Goal: Find specific page/section: Find specific page/section

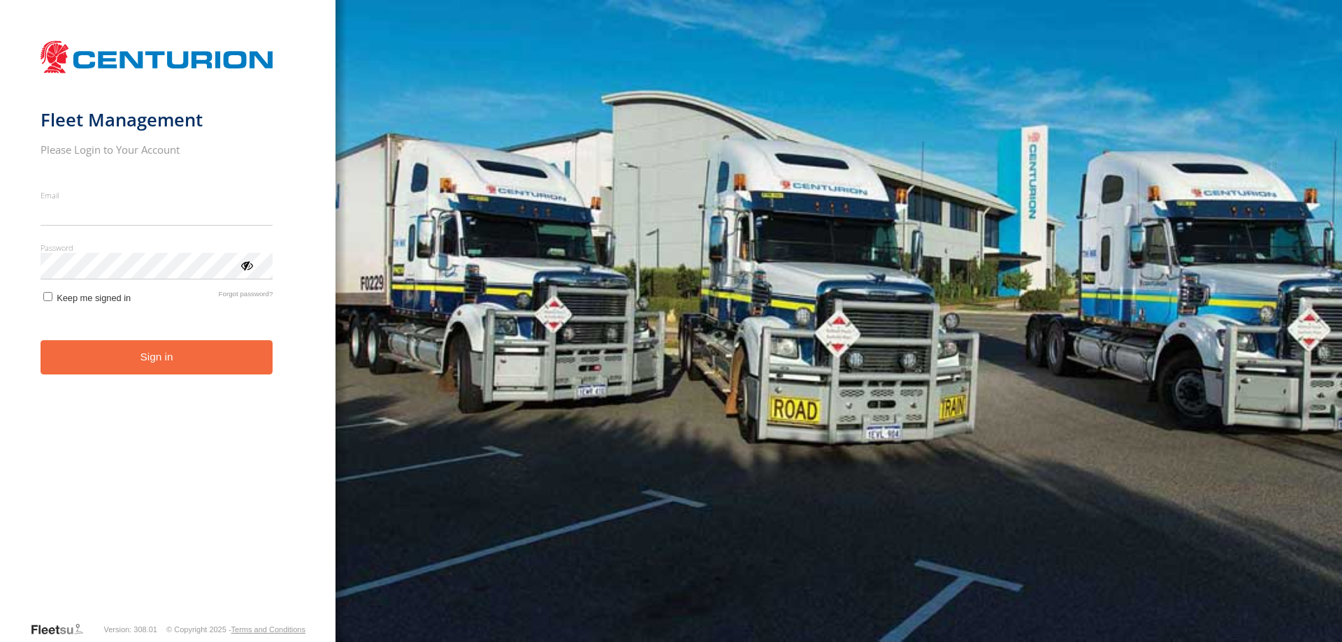
type input "**********"
click at [159, 374] on button "Sign in" at bounding box center [157, 357] width 233 height 34
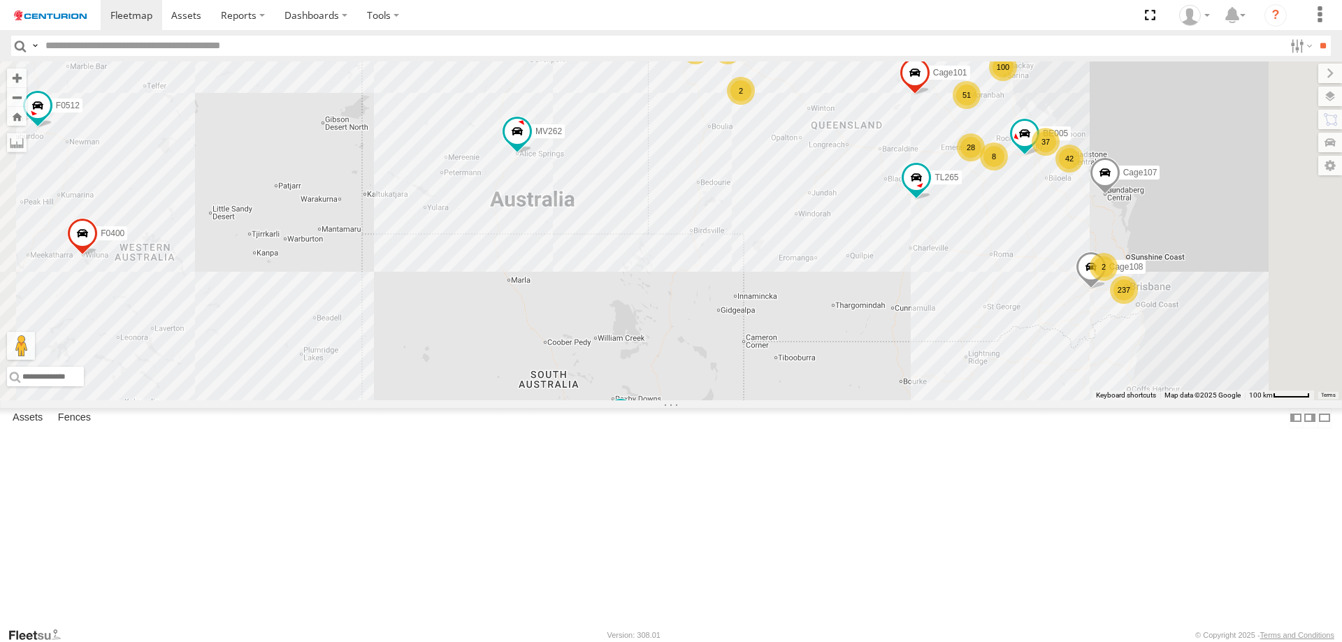
drag, startPoint x: 1142, startPoint y: 291, endPoint x: 922, endPoint y: 410, distance: 249.5
click at [922, 400] on div "Cage175 MV283 TL250 Cage057 F0512 PM850 F0478 TL265 PM682 MV262 Cage101 PM734 F…" at bounding box center [671, 230] width 1342 height 339
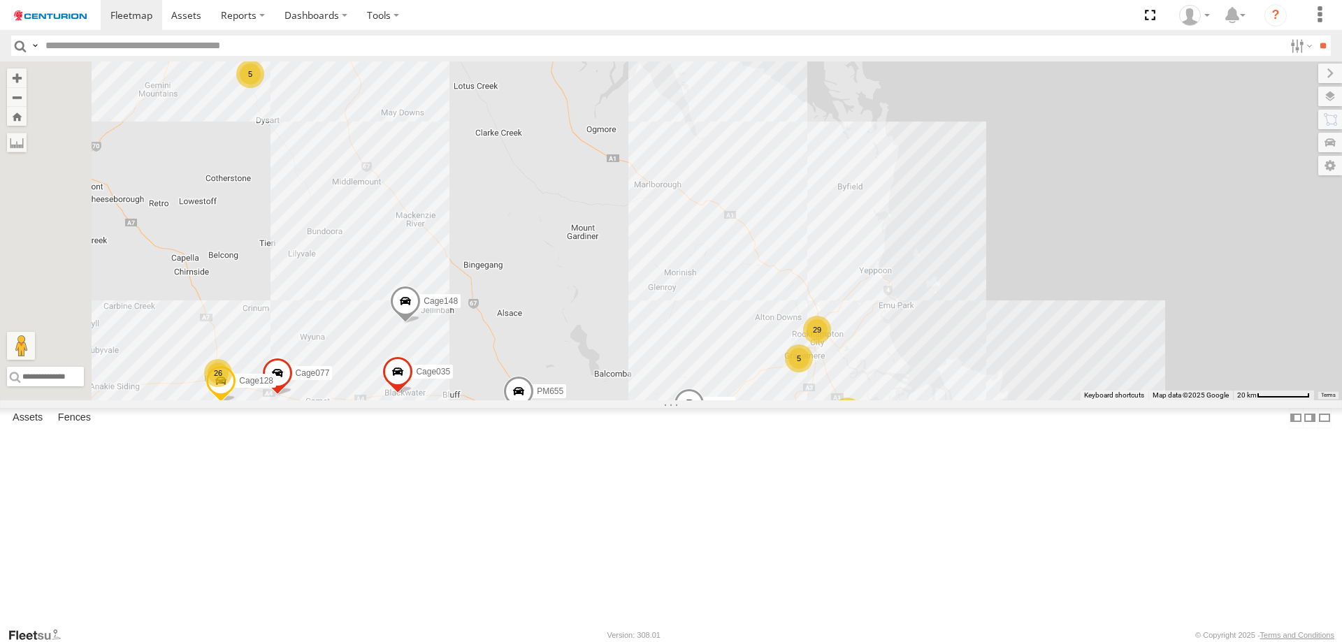
drag, startPoint x: 950, startPoint y: 420, endPoint x: 905, endPoint y: 372, distance: 66.2
click at [905, 372] on div "Cage175 MV283 TL250 Cage057 F0512 PM850 F0478 TL265 PM682 MV262 Cage101 PM734 F…" at bounding box center [671, 230] width 1342 height 339
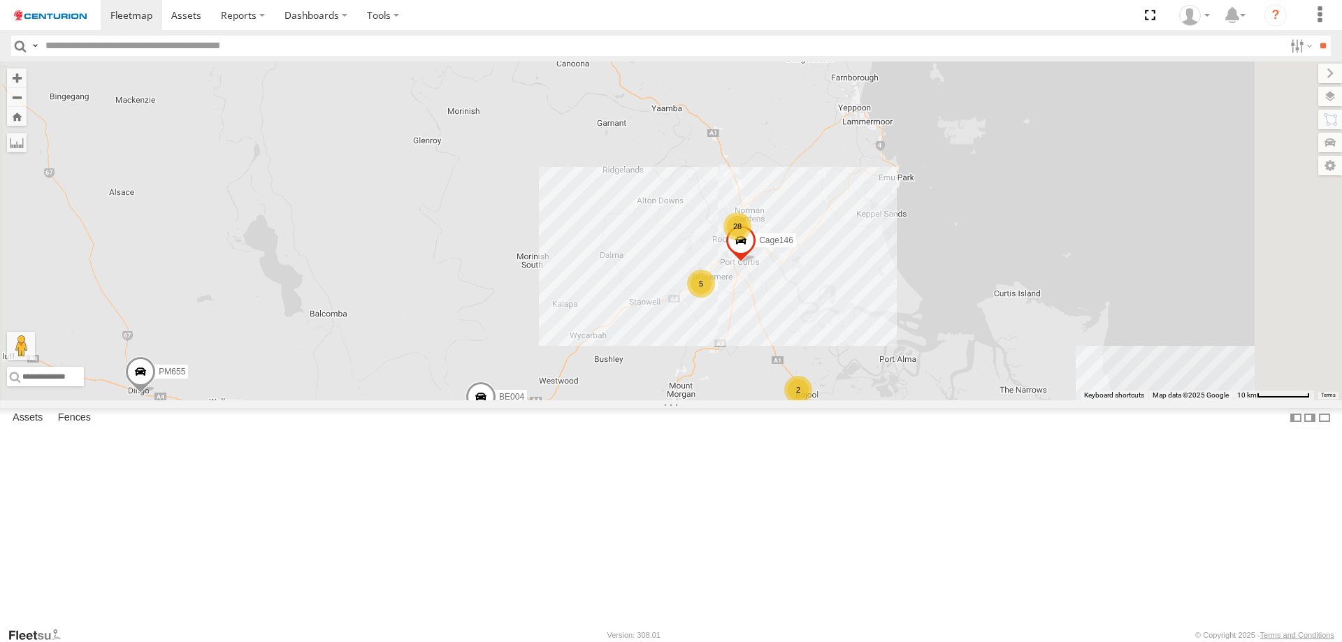
drag, startPoint x: 862, startPoint y: 326, endPoint x: 862, endPoint y: 335, distance: 9.8
click at [862, 335] on div "Cage175 MV283 TL250 Cage057 F0512 PM850 F0478 TL265 PM682 MV262 Cage101 PM734 F…" at bounding box center [671, 230] width 1342 height 339
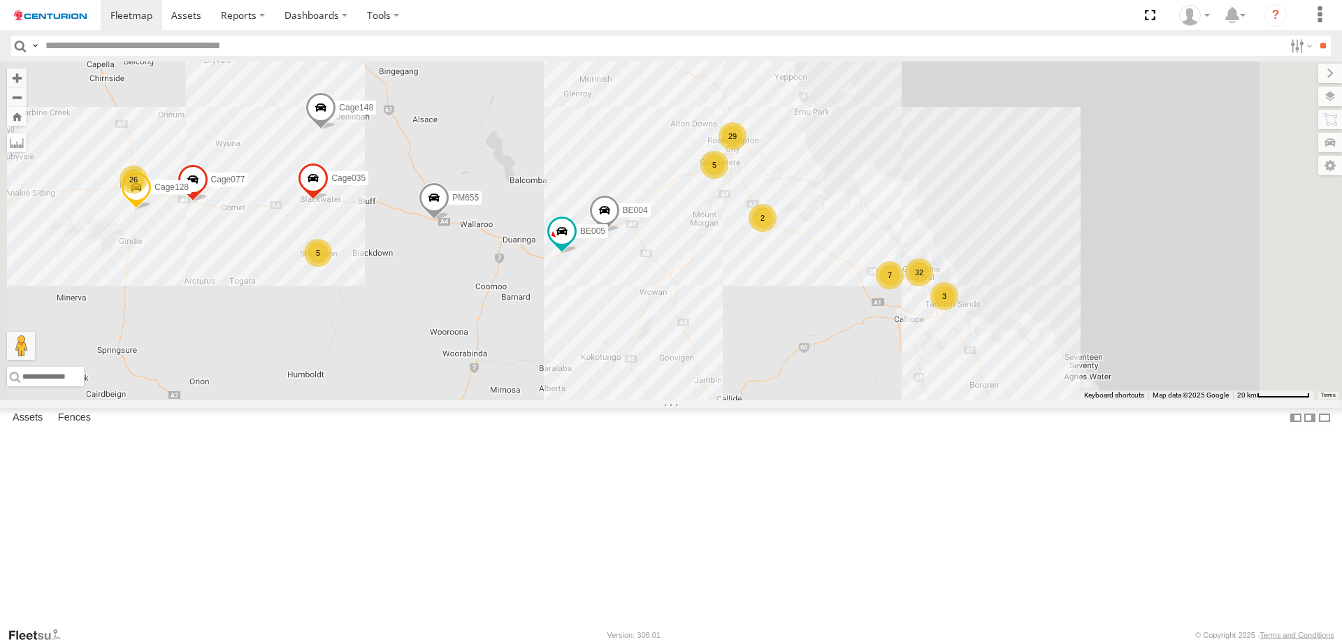
drag, startPoint x: 1131, startPoint y: 581, endPoint x: 1033, endPoint y: 409, distance: 198.7
click at [1033, 400] on div "Cage175 MV283 TL250 Cage057 F0512 PM850 F0478 TL265 PM682 MV262 Cage101 PM734 F…" at bounding box center [671, 230] width 1342 height 339
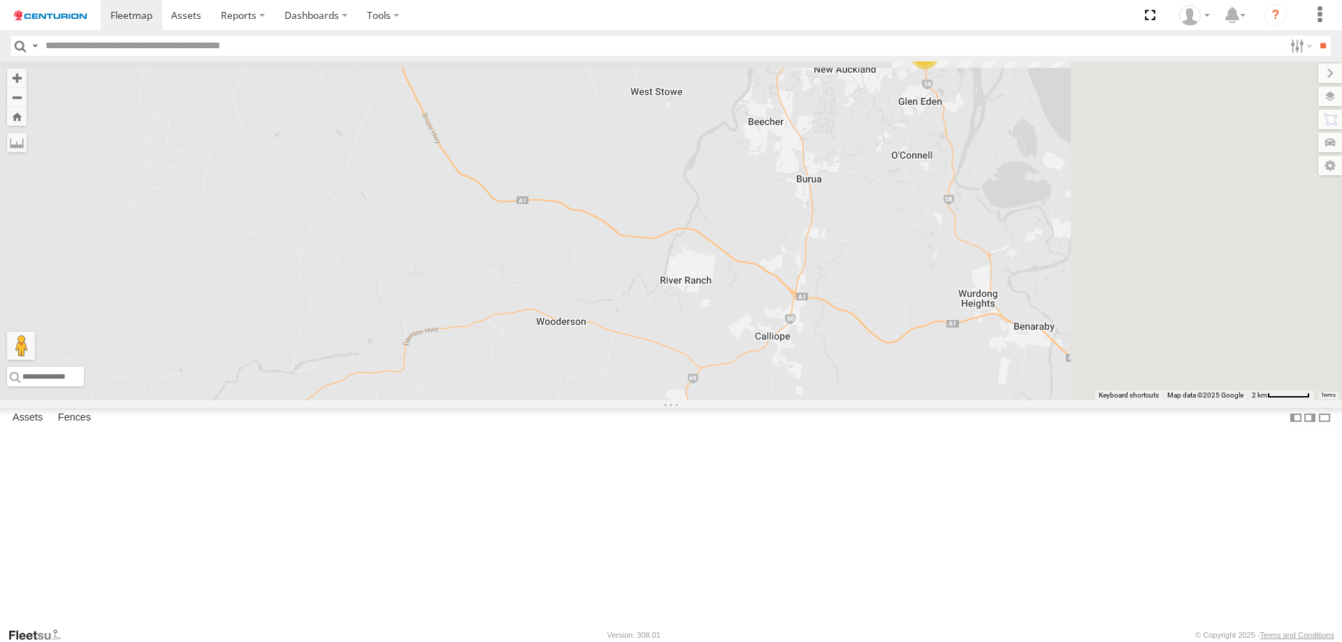
drag, startPoint x: 1138, startPoint y: 370, endPoint x: 977, endPoint y: 496, distance: 204.6
click at [977, 400] on div "Cage175 MV283 TL250 Cage057 F0512 PM850 F0478 TL265 PM682 MV262 Cage101 PM734 F…" at bounding box center [671, 230] width 1342 height 339
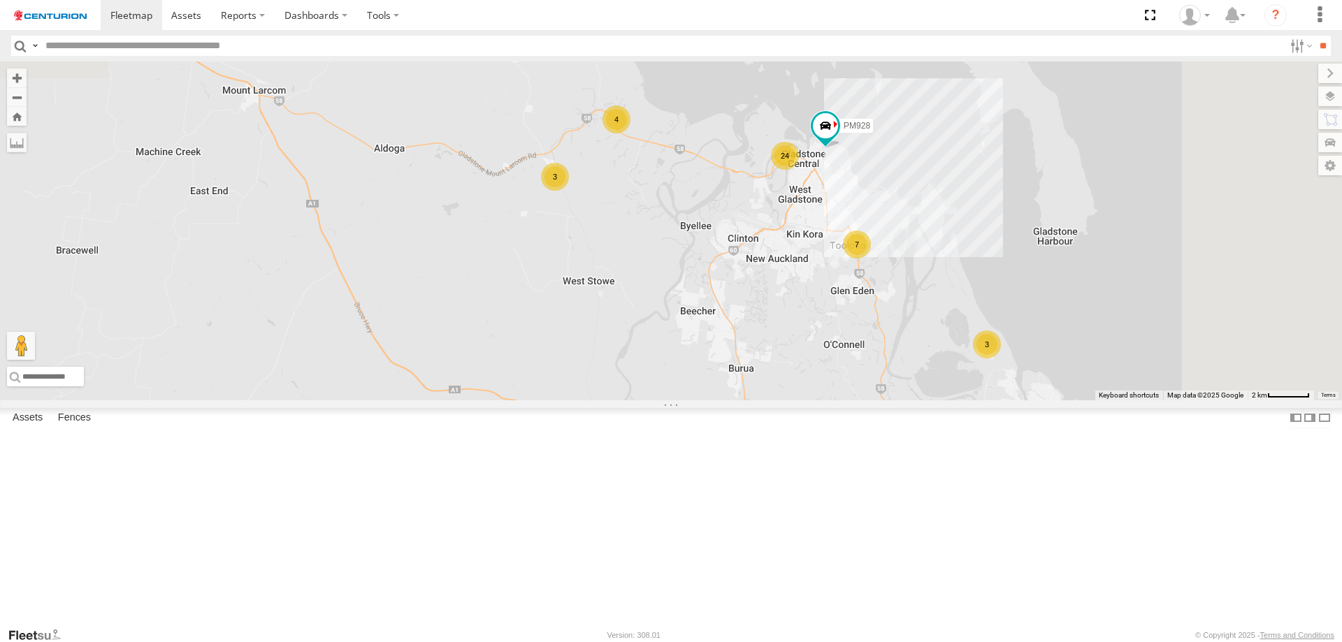
drag, startPoint x: 1098, startPoint y: 278, endPoint x: 1033, endPoint y: 474, distance: 206.2
click at [1033, 400] on div "Cage175 MV283 TL250 Cage057 F0512 PM850 F0478 TL265 PM682 MV262 Cage101 PM734 F…" at bounding box center [671, 230] width 1342 height 339
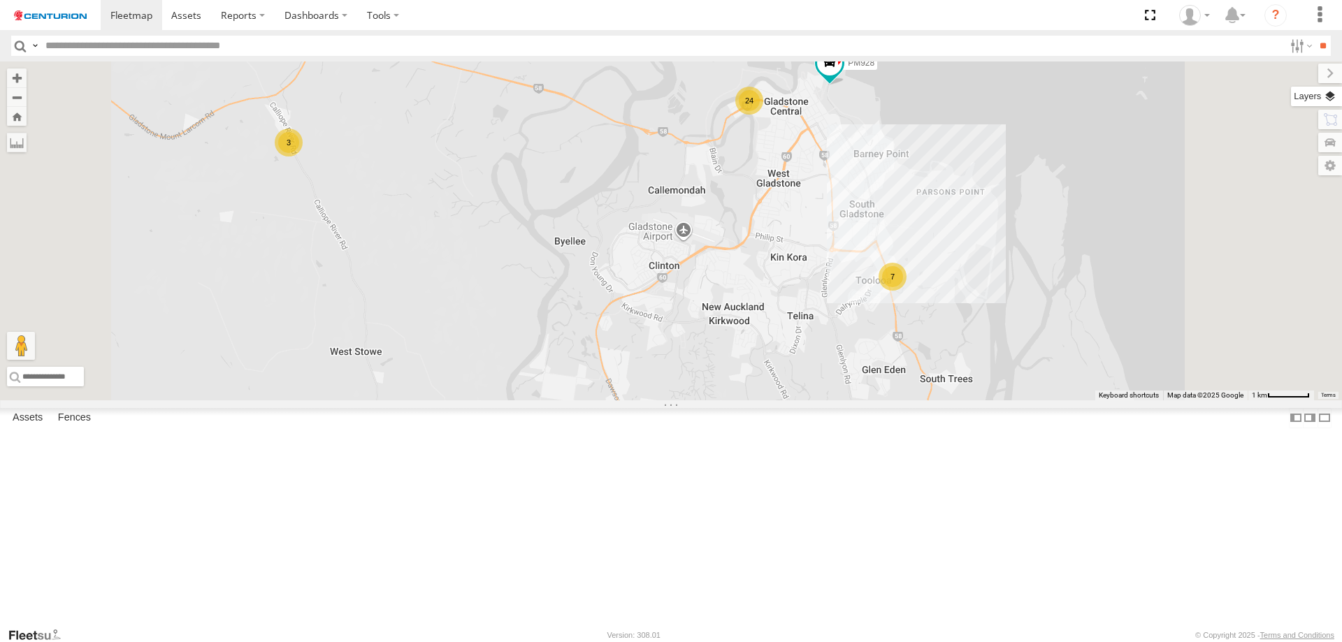
click at [1329, 90] on label at bounding box center [1316, 97] width 51 height 20
click at [0, 0] on label at bounding box center [0, 0] width 0 height 0
click at [0, 0] on span "Satellite + Roadmap" at bounding box center [0, 0] width 0 height 0
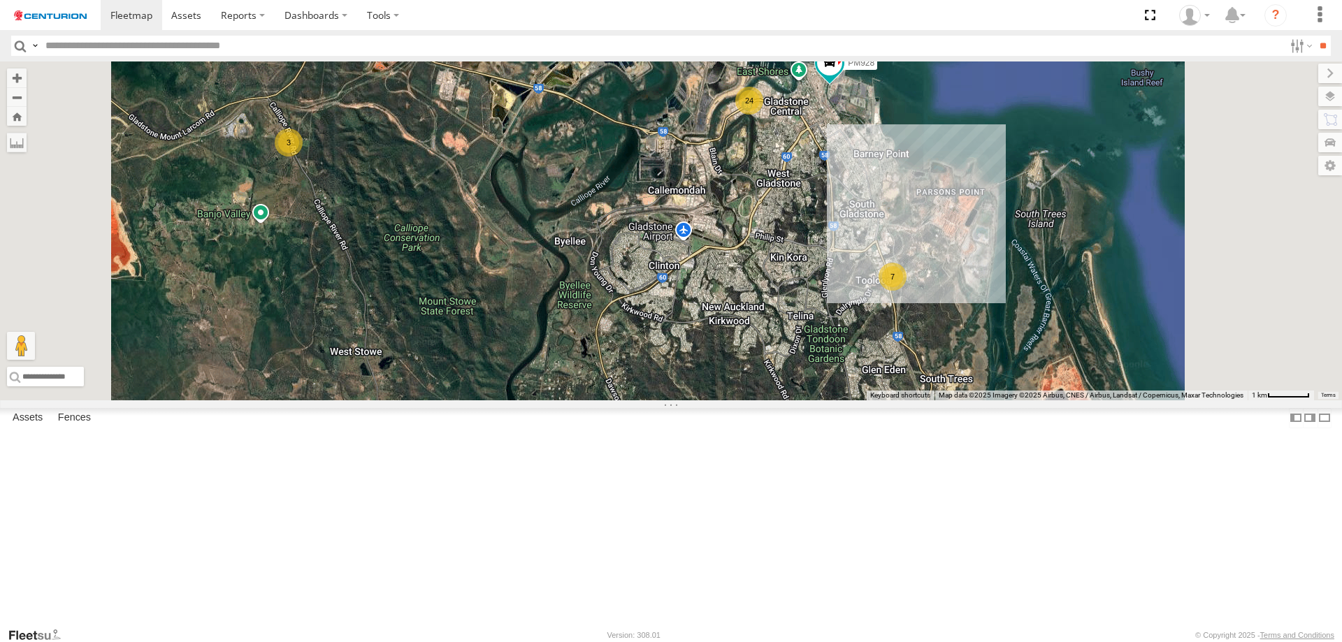
click at [1318, 75] on label at bounding box center [1330, 74] width 24 height 20
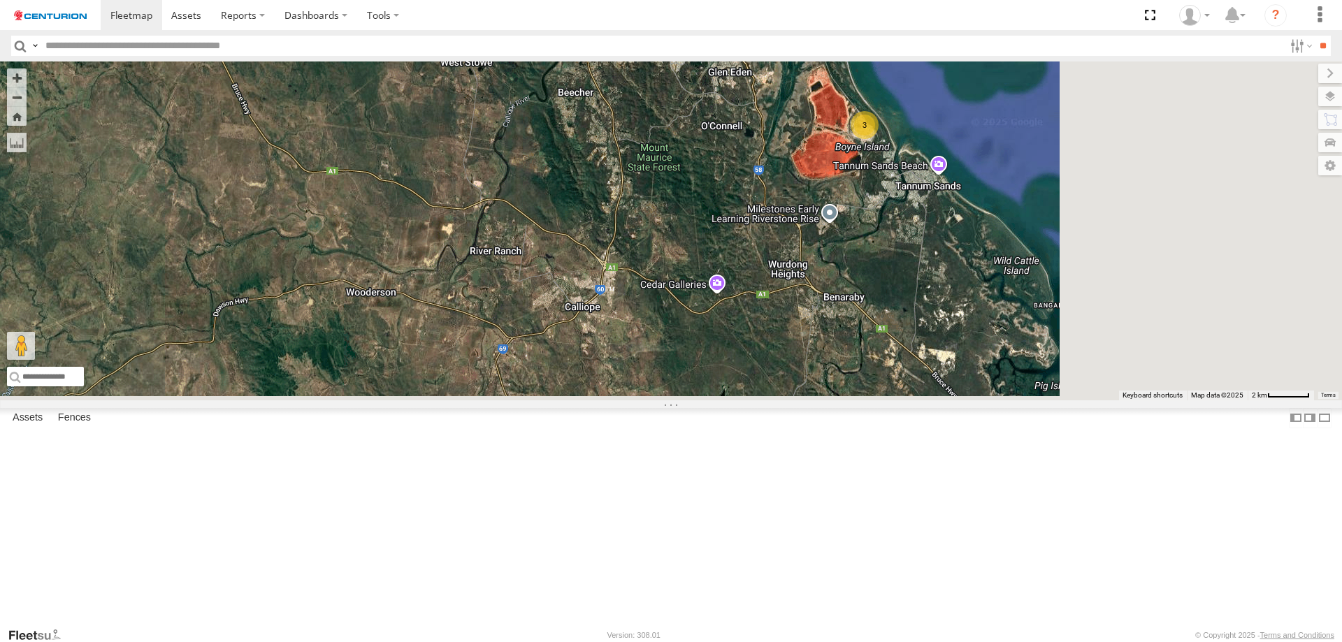
drag, startPoint x: 1060, startPoint y: 484, endPoint x: 901, endPoint y: 206, distance: 320.1
click at [901, 206] on div "Cage175 MV283 TL250 Cage057 F0512 PM850 F0478 TL265 PM682 MV262 Cage101 PM734 F…" at bounding box center [671, 230] width 1342 height 339
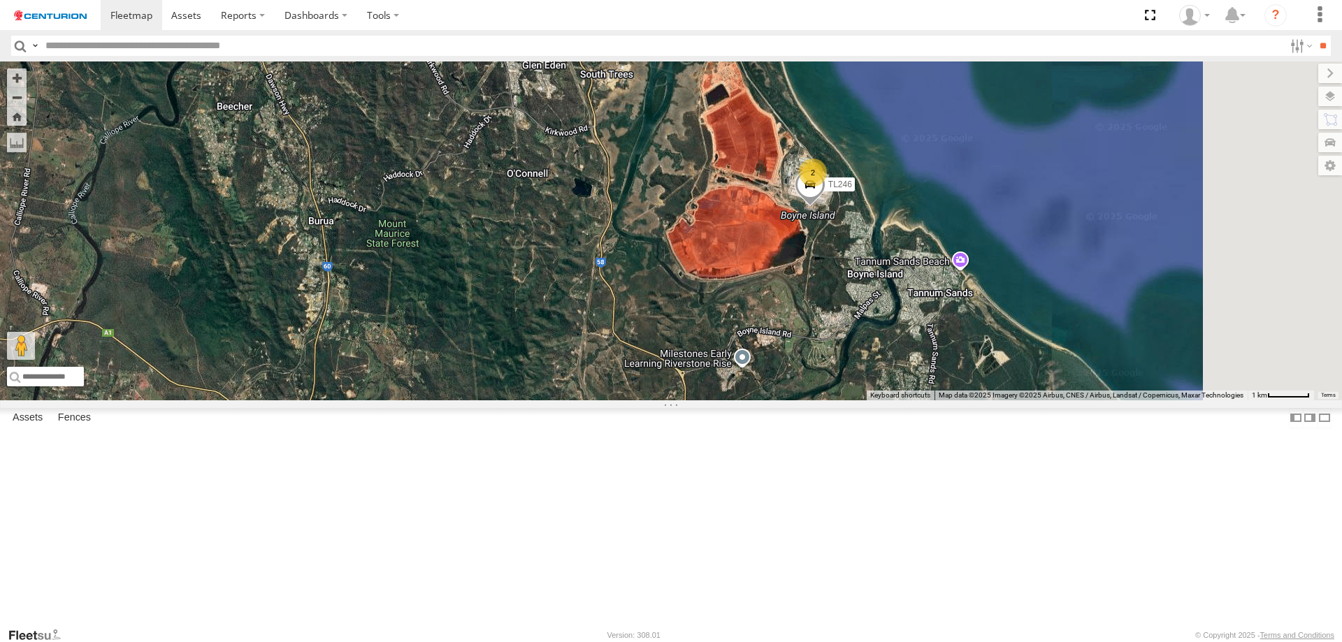
drag, startPoint x: 1083, startPoint y: 273, endPoint x: 987, endPoint y: 500, distance: 247.4
click at [987, 400] on div "Cage175 MV283 TL250 Cage057 F0512 PM850 F0478 TL265 PM682 MV262 Cage101 PM734 F…" at bounding box center [671, 230] width 1342 height 339
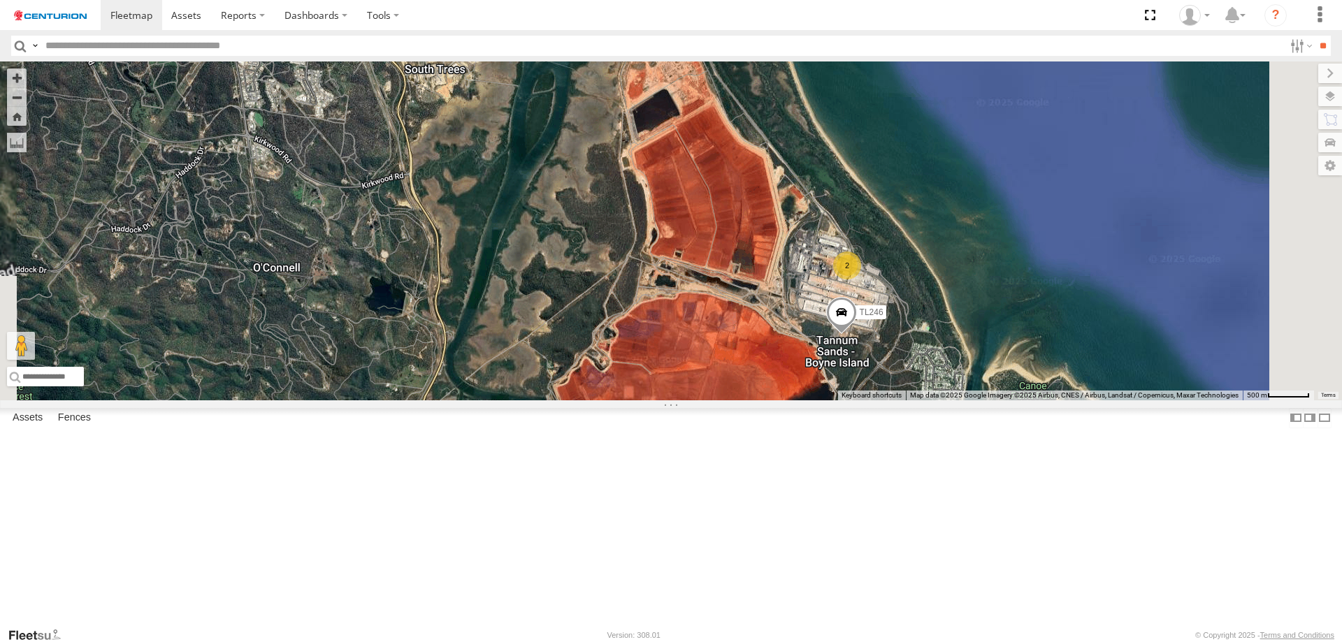
drag, startPoint x: 1003, startPoint y: 357, endPoint x: 954, endPoint y: 289, distance: 84.6
click at [954, 291] on div "Cage175 MV283 TL250 Cage057 F0512 PM850 F0478 TL265 PM682 MV262 Cage101 PM734 F…" at bounding box center [671, 230] width 1342 height 339
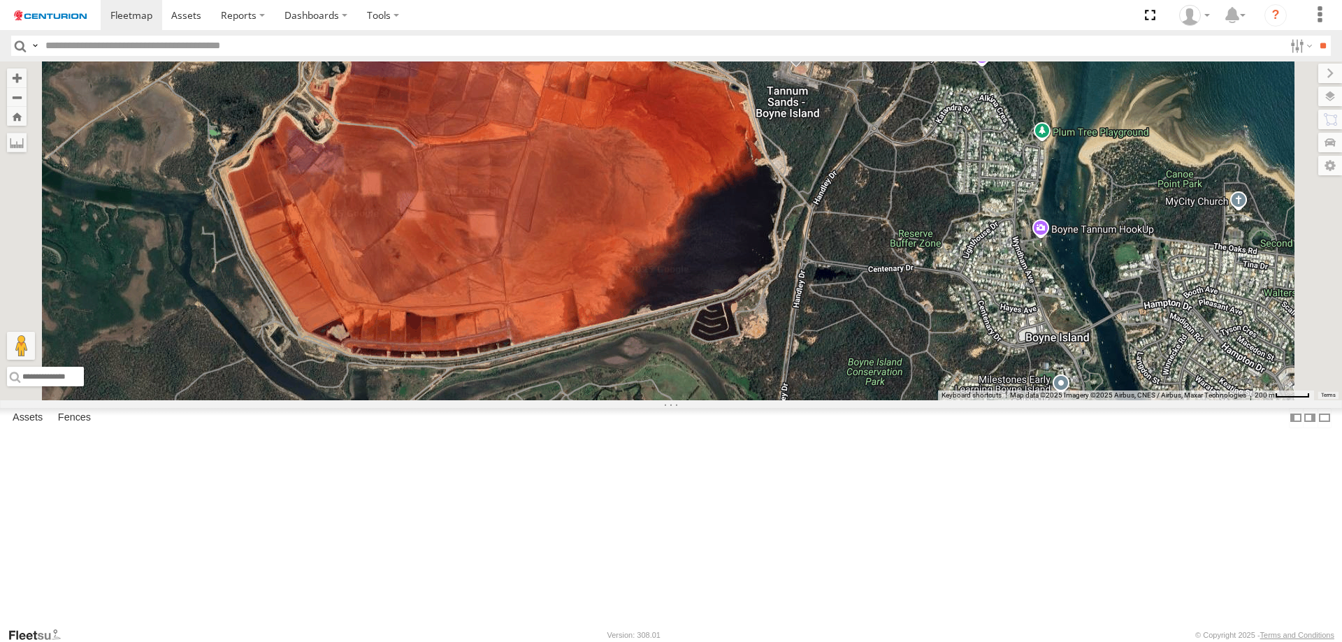
drag, startPoint x: 1037, startPoint y: 470, endPoint x: 1027, endPoint y: 259, distance: 211.2
click at [1027, 259] on div "Cage175 MV283 TL250 Cage057 F0512 PM850 F0478 TL265 PM682 MV262 Cage101 PM734 F…" at bounding box center [671, 230] width 1342 height 339
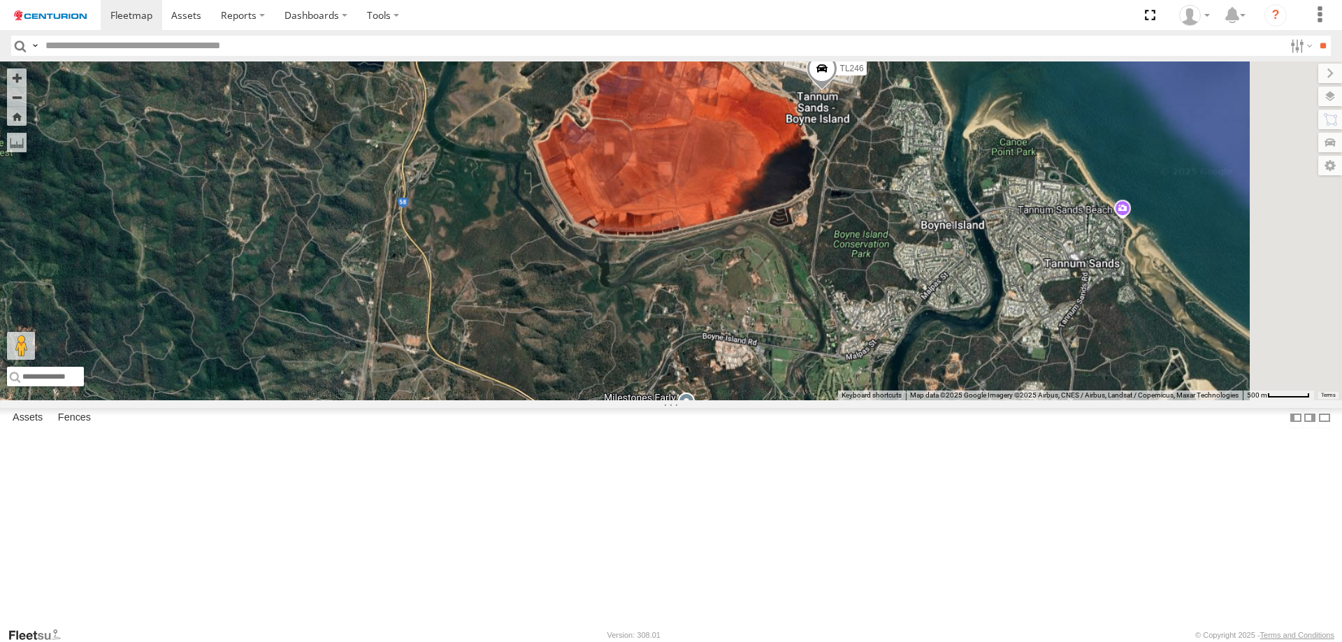
drag, startPoint x: 1009, startPoint y: 388, endPoint x: 982, endPoint y: 268, distance: 123.2
click at [982, 268] on div "Cage175 MV283 TL250 Cage057 F0512 PM850 F0478 TL265 PM682 MV262 Cage101 PM734 F…" at bounding box center [671, 230] width 1342 height 339
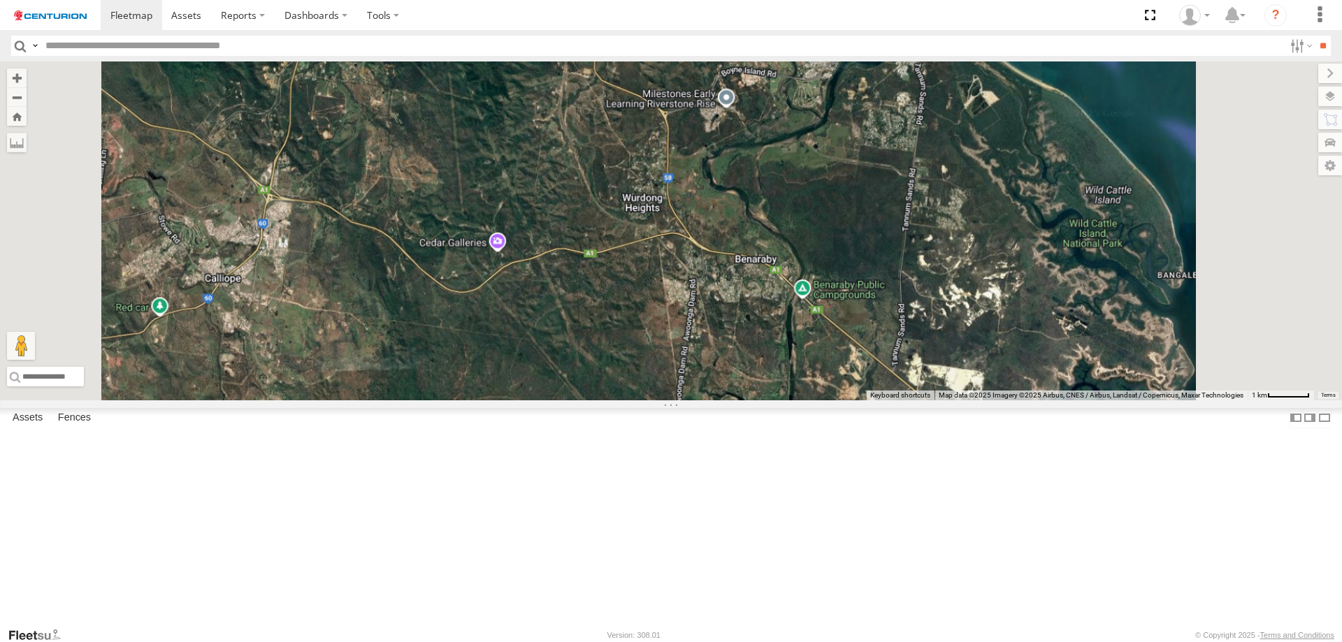
drag, startPoint x: 889, startPoint y: 466, endPoint x: 887, endPoint y: 297, distance: 169.1
click at [887, 297] on div "Cage175 MV283 TL250 Cage057 F0512 PM850 F0478 TL265 PM682 MV262 Cage101 PM734 F…" at bounding box center [671, 230] width 1342 height 339
